Goal: Navigation & Orientation: Find specific page/section

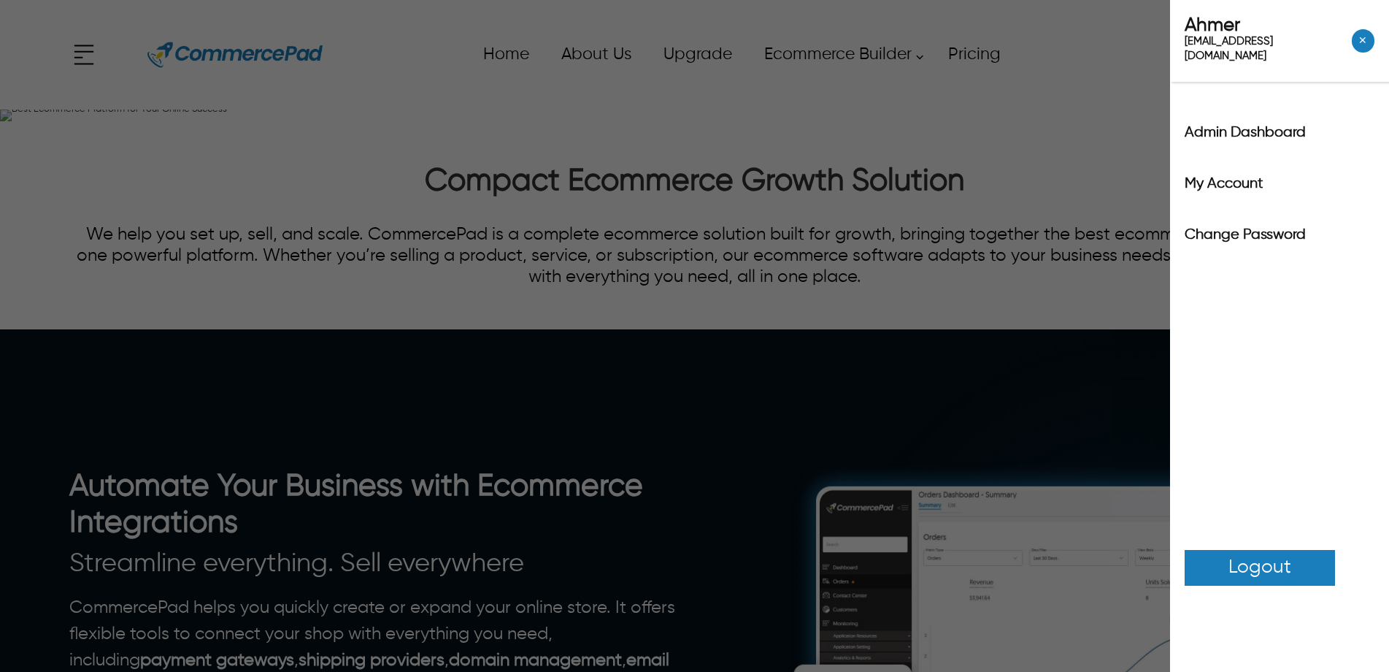
click at [1303, 62] on div "x Upgrade eCommerce Builder Services Partners Pricing About CommercePad Contact…" at bounding box center [694, 55] width 1250 height 66
click at [1127, 72] on div "Ahmer [EMAIL_ADDRESS][PERSON_NAME][DOMAIN_NAME] ✕ Admin Dashboard My Account Ch…" at bounding box center [694, 336] width 1389 height 672
